Goal: Browse casually

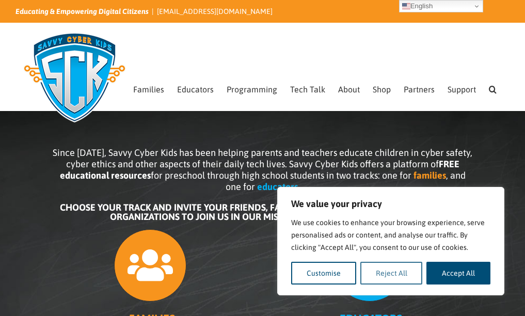
click at [393, 263] on button "Reject All" at bounding box center [391, 273] width 62 height 23
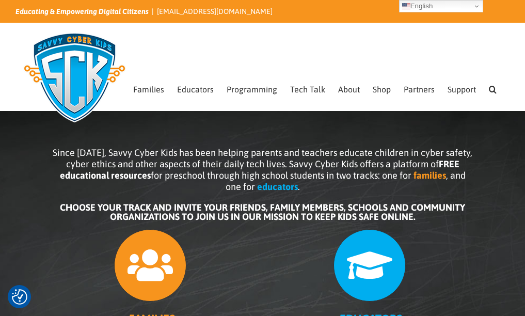
click at [142, 262] on icon at bounding box center [150, 265] width 73 height 73
click at [66, 56] on img at bounding box center [74, 77] width 118 height 103
